Goal: Information Seeking & Learning: Check status

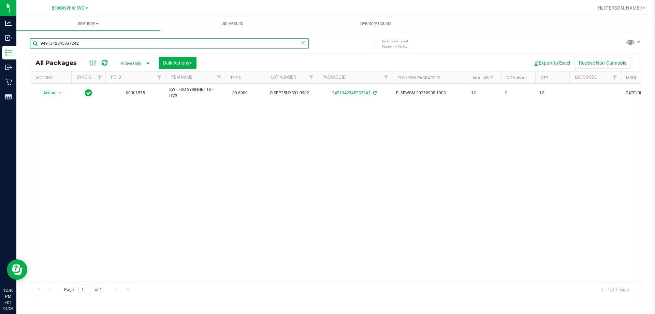
click at [103, 42] on input "9491342545337242" at bounding box center [169, 43] width 279 height 10
click at [102, 43] on input "9491342545337242" at bounding box center [169, 43] width 279 height 10
click at [101, 43] on input "9491342545337242" at bounding box center [169, 43] width 279 height 10
type input "dda"
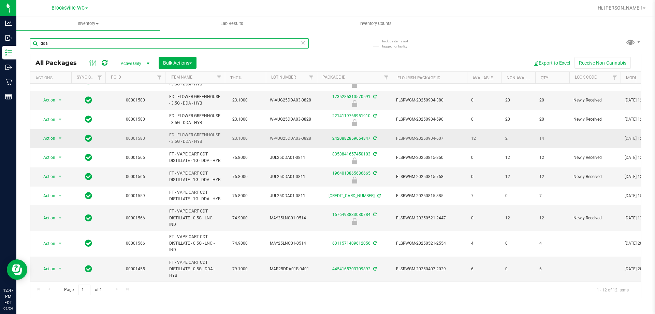
scroll to position [74, 0]
click at [52, 43] on input "dda" at bounding box center [169, 43] width 279 height 10
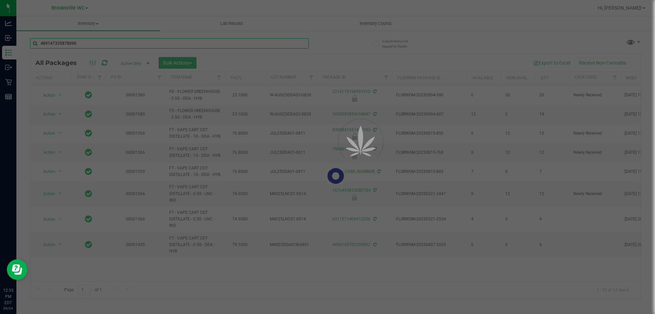
type input "4891473358780902"
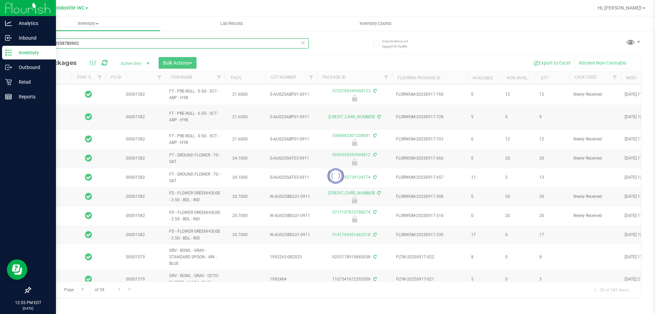
type input "[DATE]"
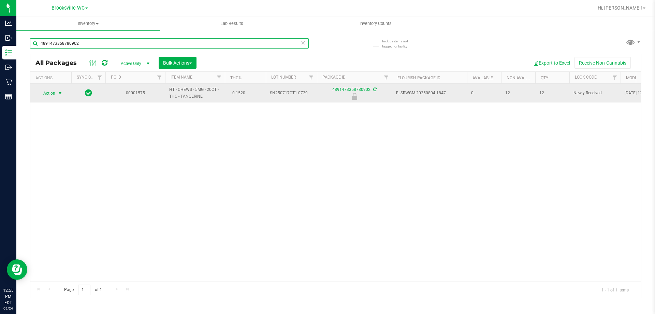
type input "4891473358780902"
click at [61, 93] on span "select" at bounding box center [59, 92] width 5 height 5
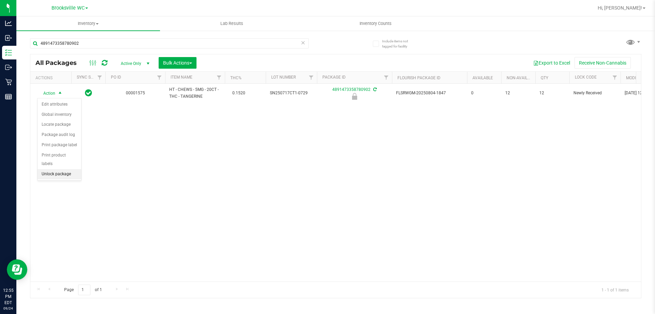
click at [55, 169] on li "Unlock package" at bounding box center [60, 174] width 44 height 10
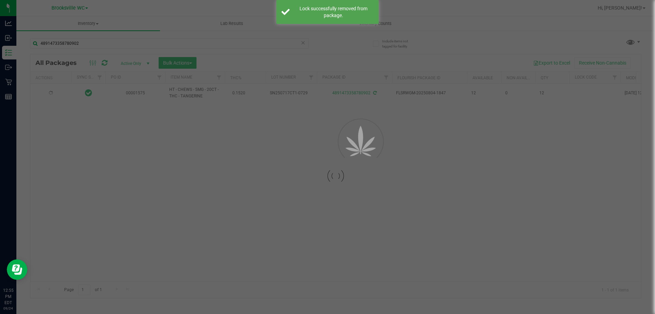
type input "[DATE]"
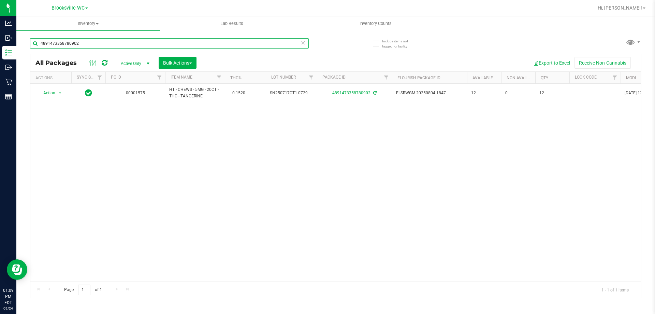
click at [86, 41] on input "4891473358780902" at bounding box center [169, 43] width 279 height 10
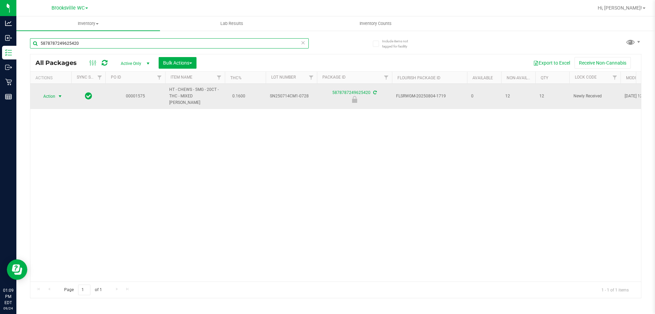
type input "5878787249625420"
click at [60, 93] on span "select" at bounding box center [59, 95] width 5 height 5
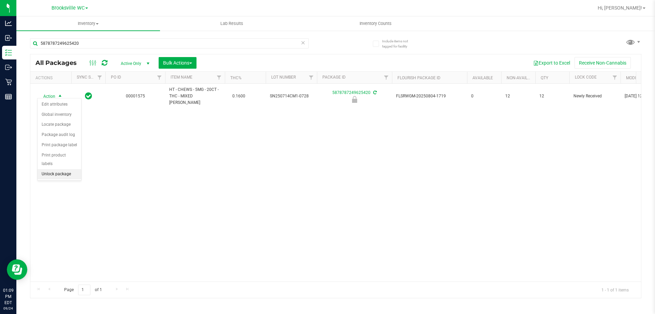
click at [54, 169] on li "Unlock package" at bounding box center [60, 174] width 44 height 10
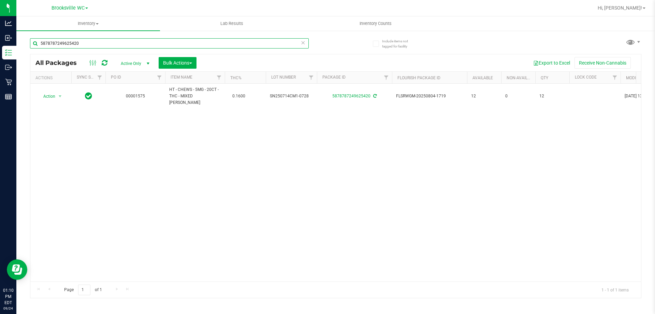
click at [96, 45] on input "5878787249625420" at bounding box center [169, 43] width 279 height 10
type input "6613947588259209"
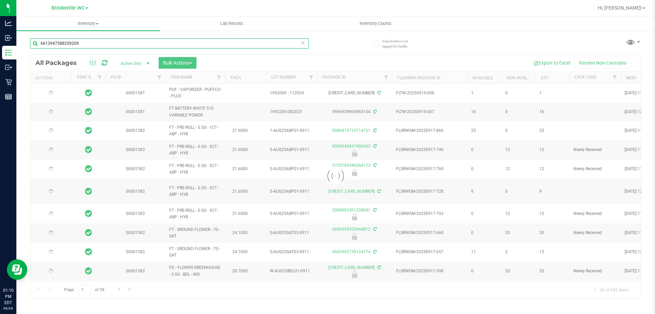
type input "[DATE]"
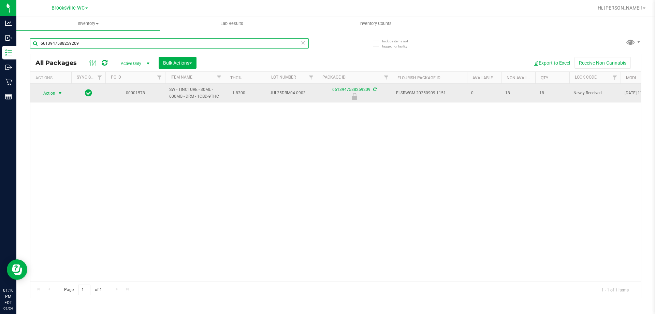
type input "6613947588259209"
click at [60, 95] on span "select" at bounding box center [59, 92] width 5 height 5
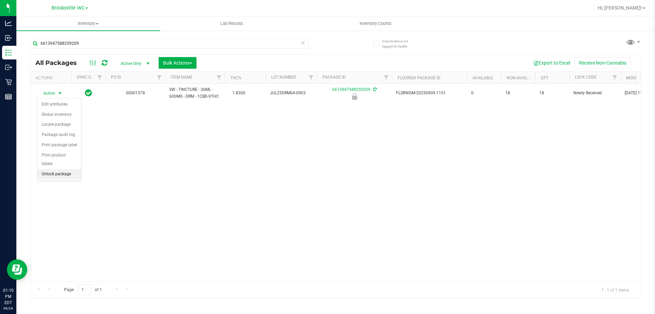
click at [49, 169] on li "Unlock package" at bounding box center [60, 174] width 44 height 10
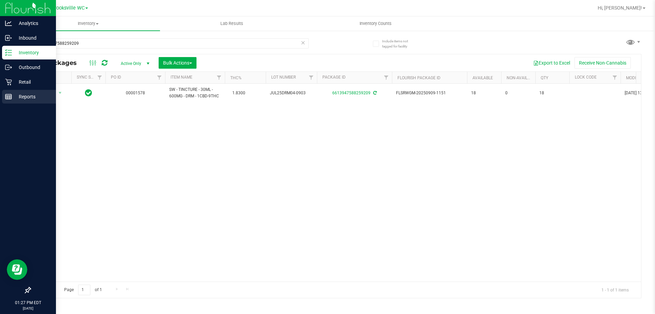
click at [15, 96] on p "Reports" at bounding box center [32, 96] width 41 height 8
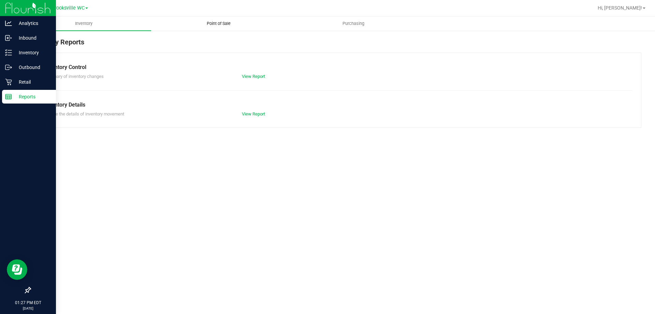
click at [218, 25] on span "Point of Sale" at bounding box center [219, 23] width 42 height 6
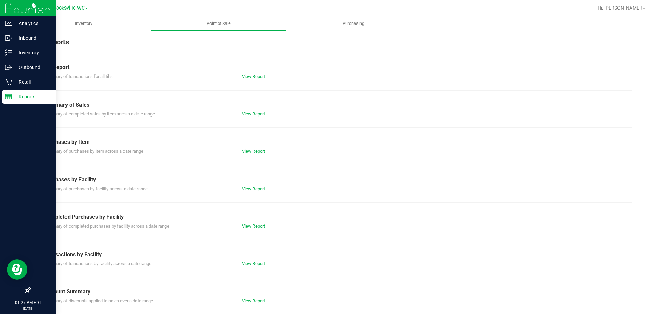
click at [257, 225] on link "View Report" at bounding box center [253, 225] width 23 height 5
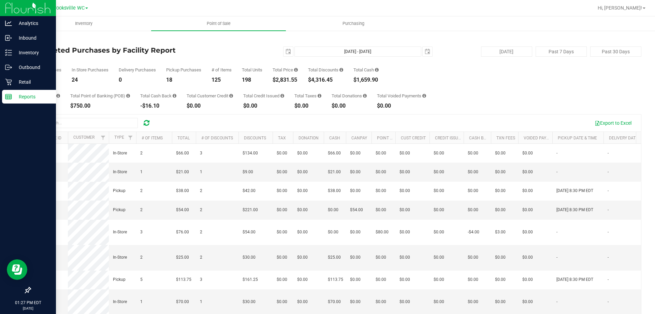
click at [71, 12] on div "Brooksville WC" at bounding box center [70, 8] width 37 height 8
click at [70, 7] on span "Brooksville WC" at bounding box center [68, 8] width 33 height 6
click at [628, 9] on span "Hi, [PERSON_NAME]!" at bounding box center [620, 7] width 44 height 5
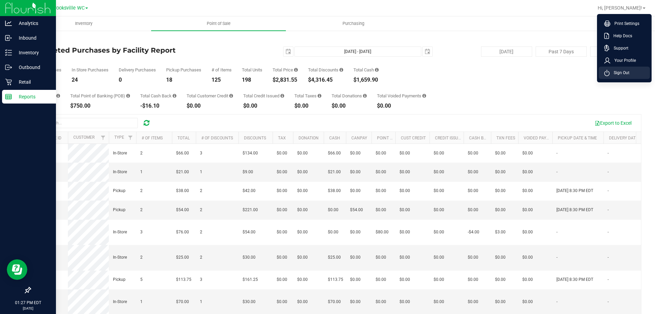
click at [622, 74] on span "Sign Out" at bounding box center [620, 72] width 20 height 7
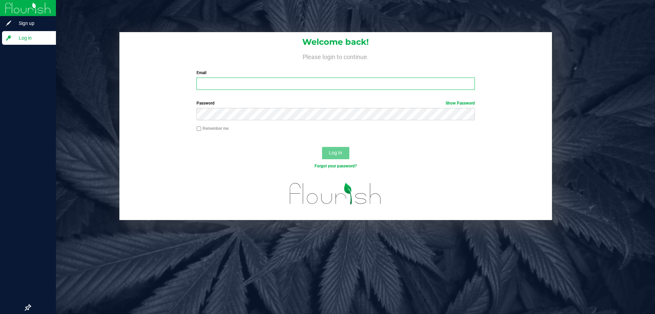
click at [248, 87] on input "Email" at bounding box center [336, 83] width 278 height 12
type input "[EMAIL_ADDRESS][DOMAIN_NAME]"
click at [322, 147] on button "Log In" at bounding box center [335, 153] width 27 height 12
